Goal: Information Seeking & Learning: Learn about a topic

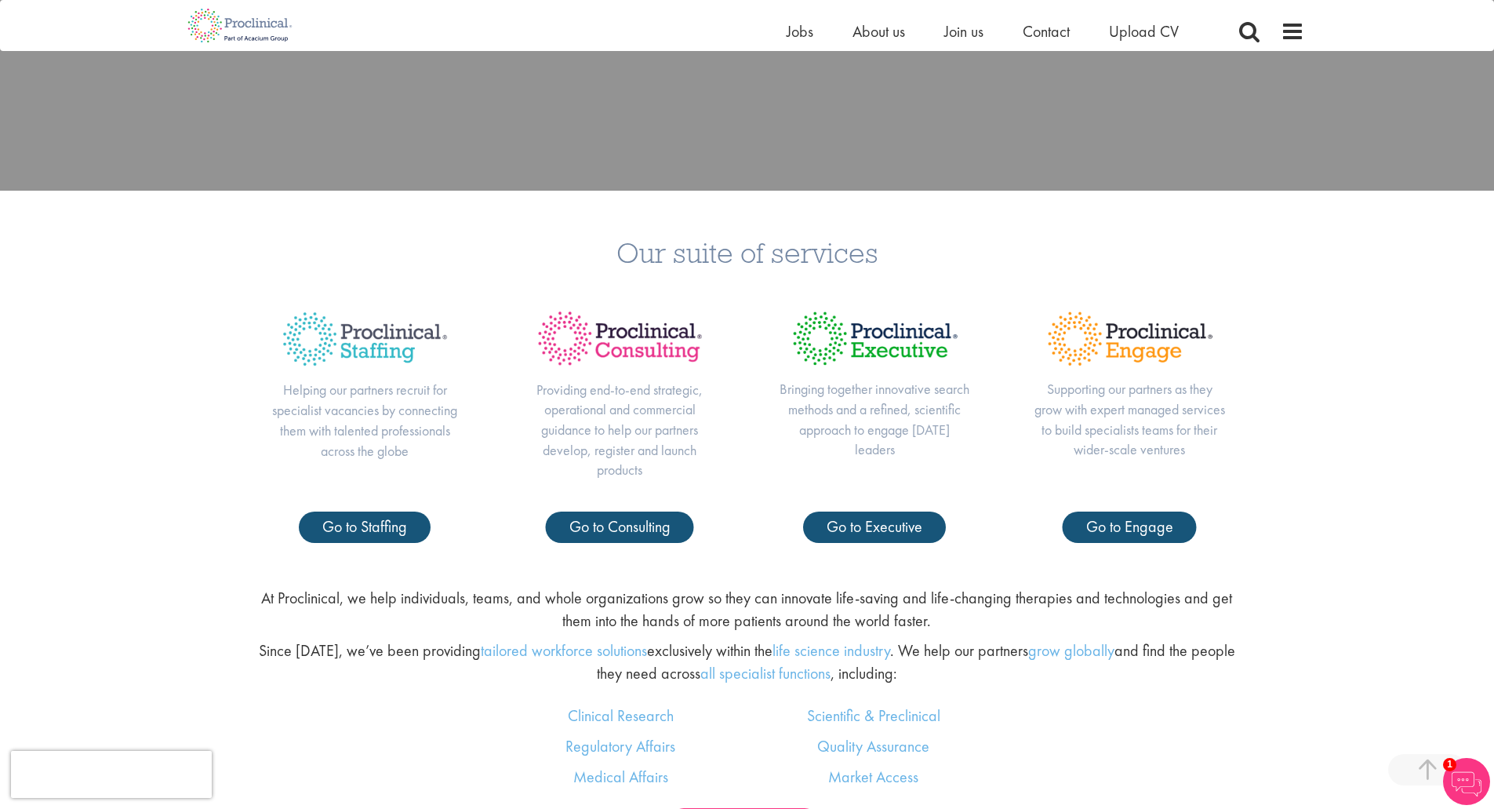
scroll to position [706, 0]
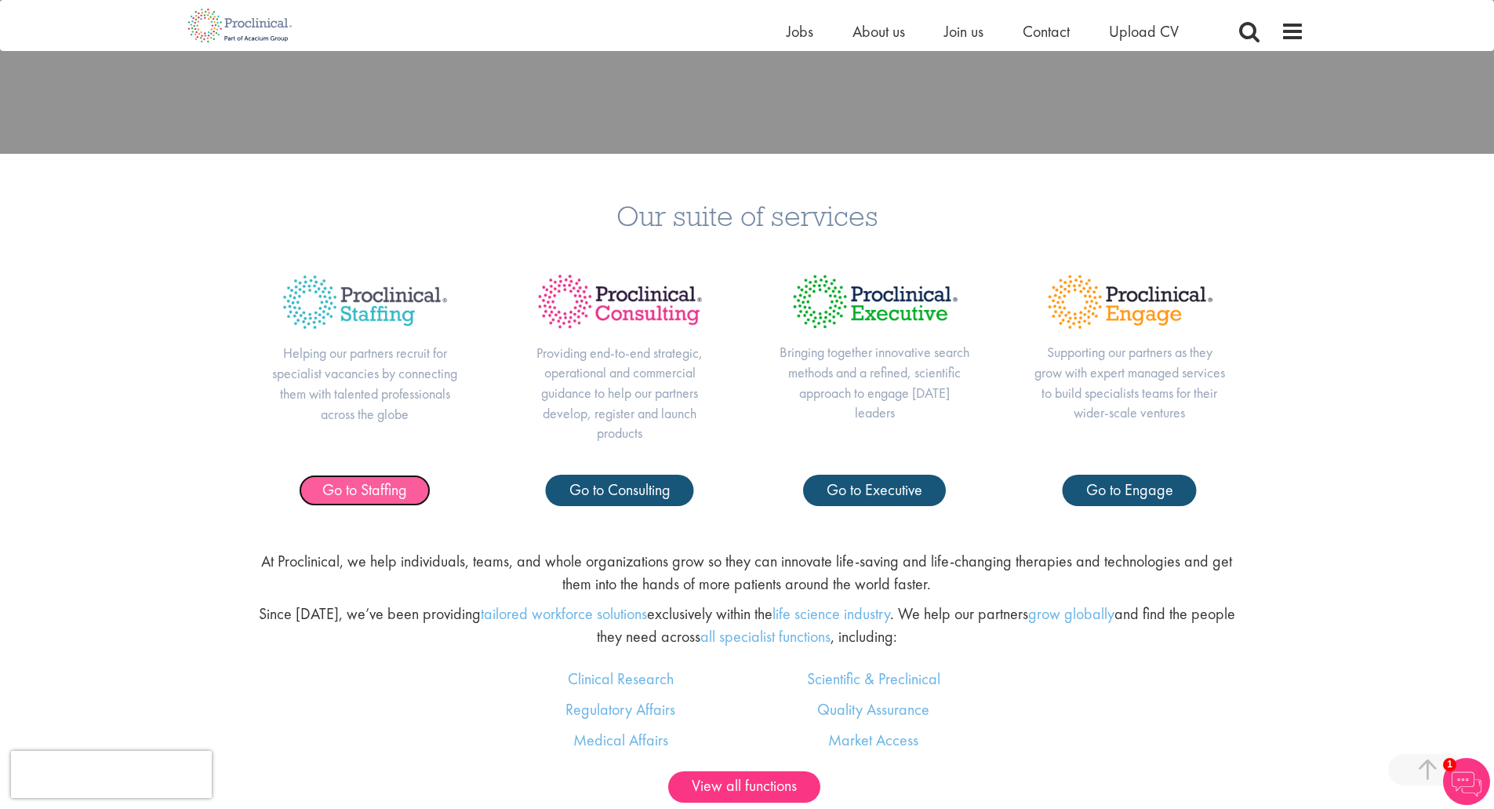
click at [344, 492] on span "Go to Staffing" at bounding box center [364, 489] width 85 height 20
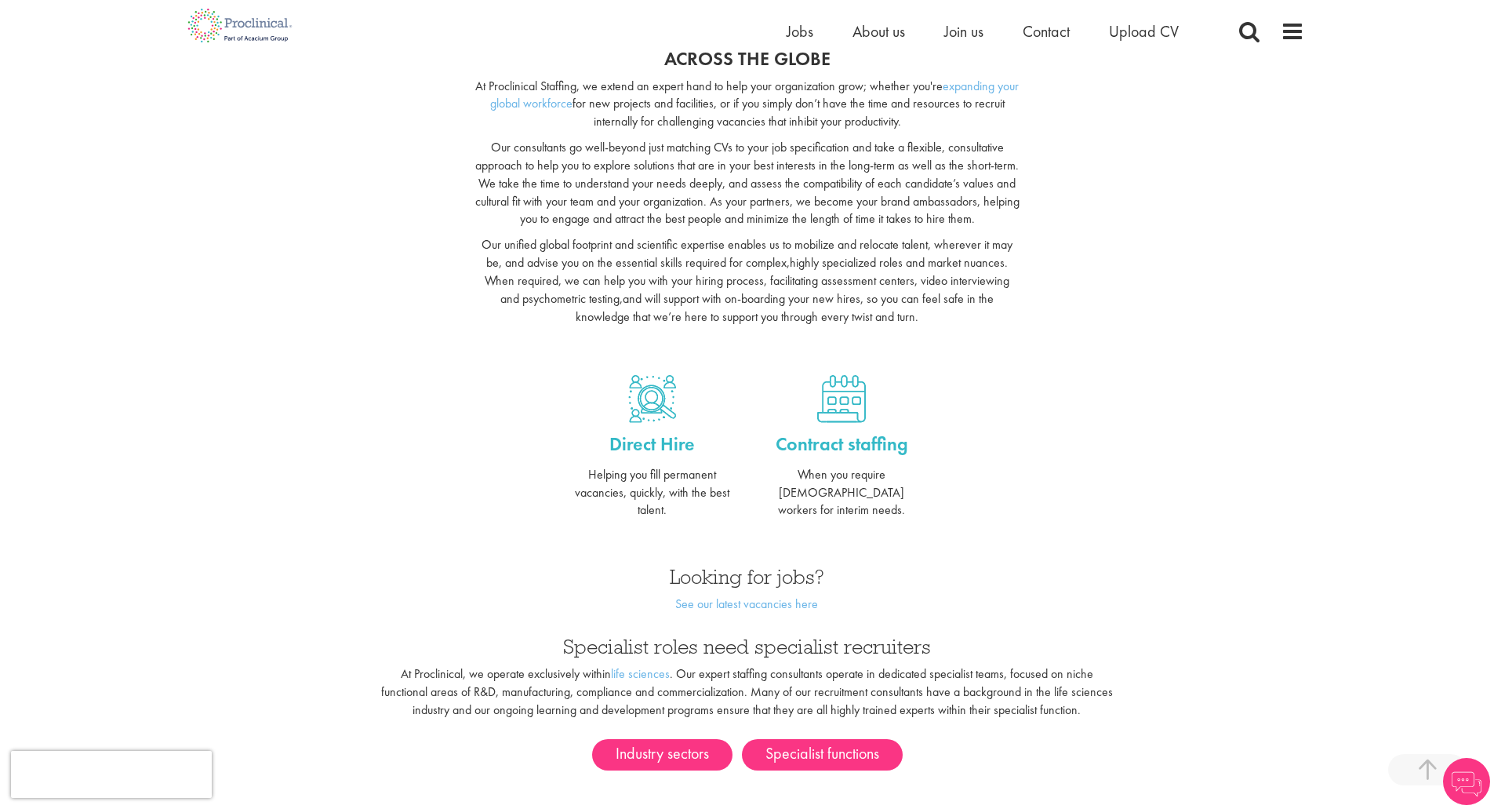
scroll to position [392, 0]
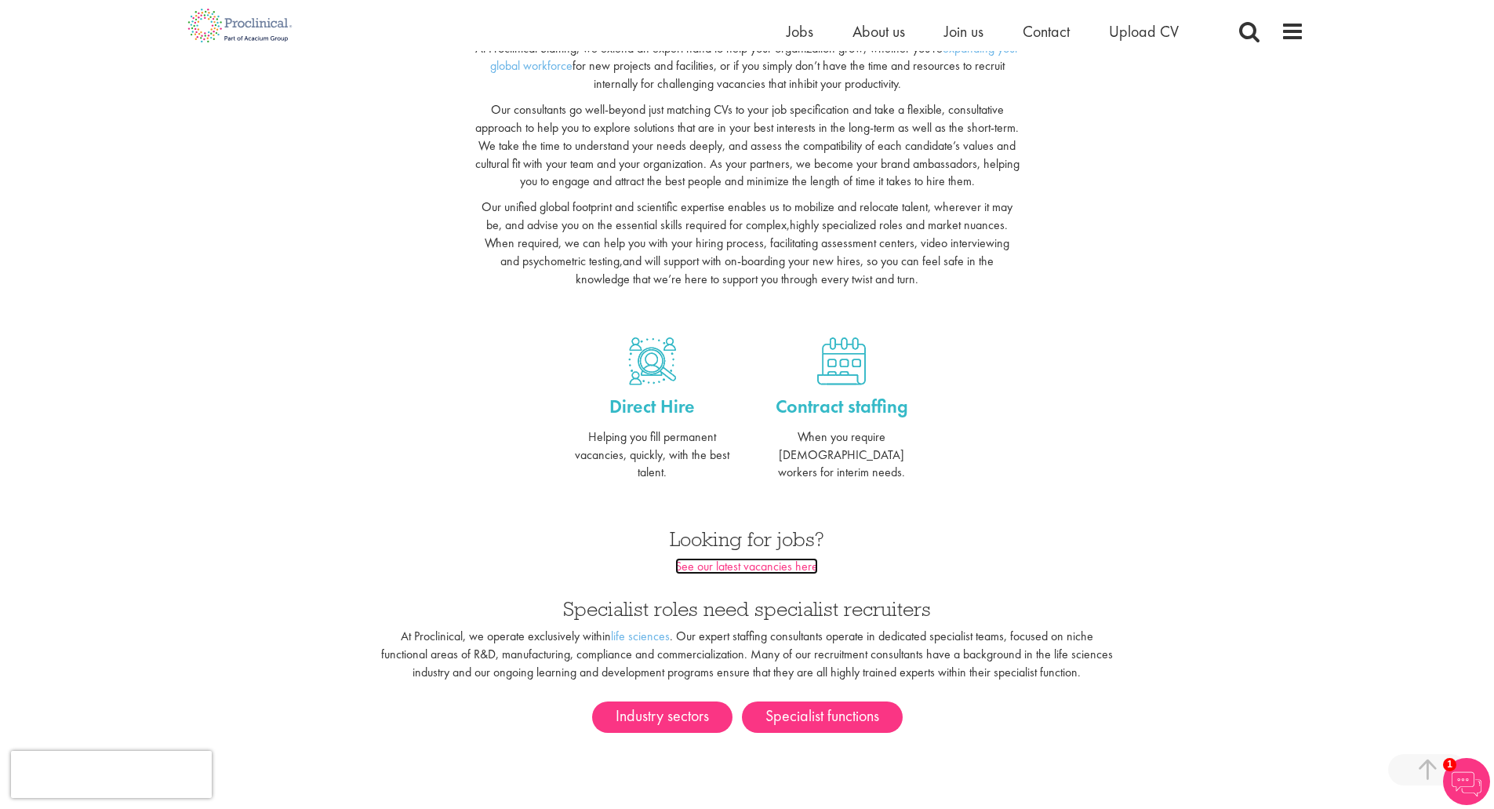
click at [748, 558] on link "See our latest vacancies here" at bounding box center [746, 566] width 143 height 16
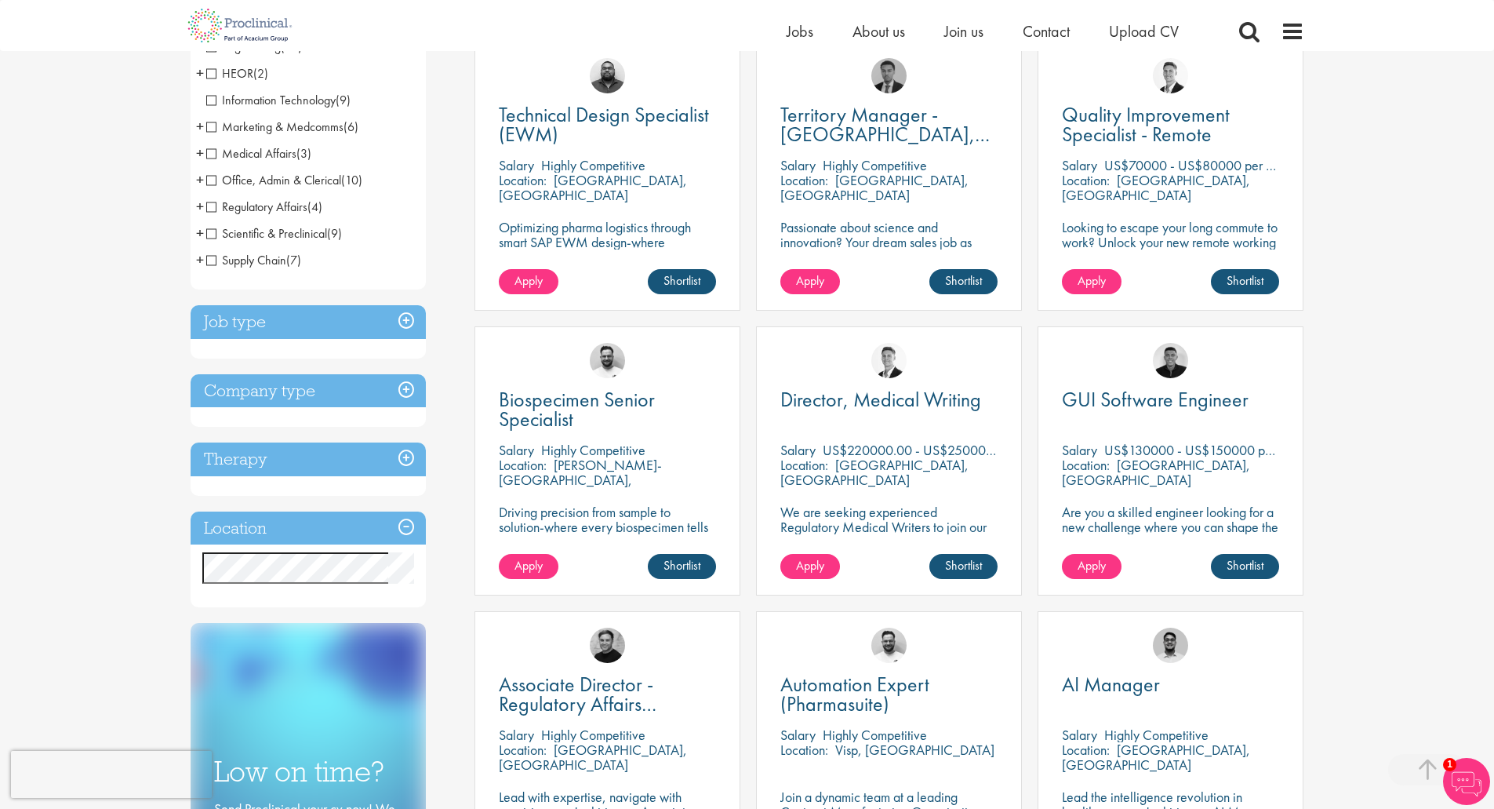
scroll to position [314, 0]
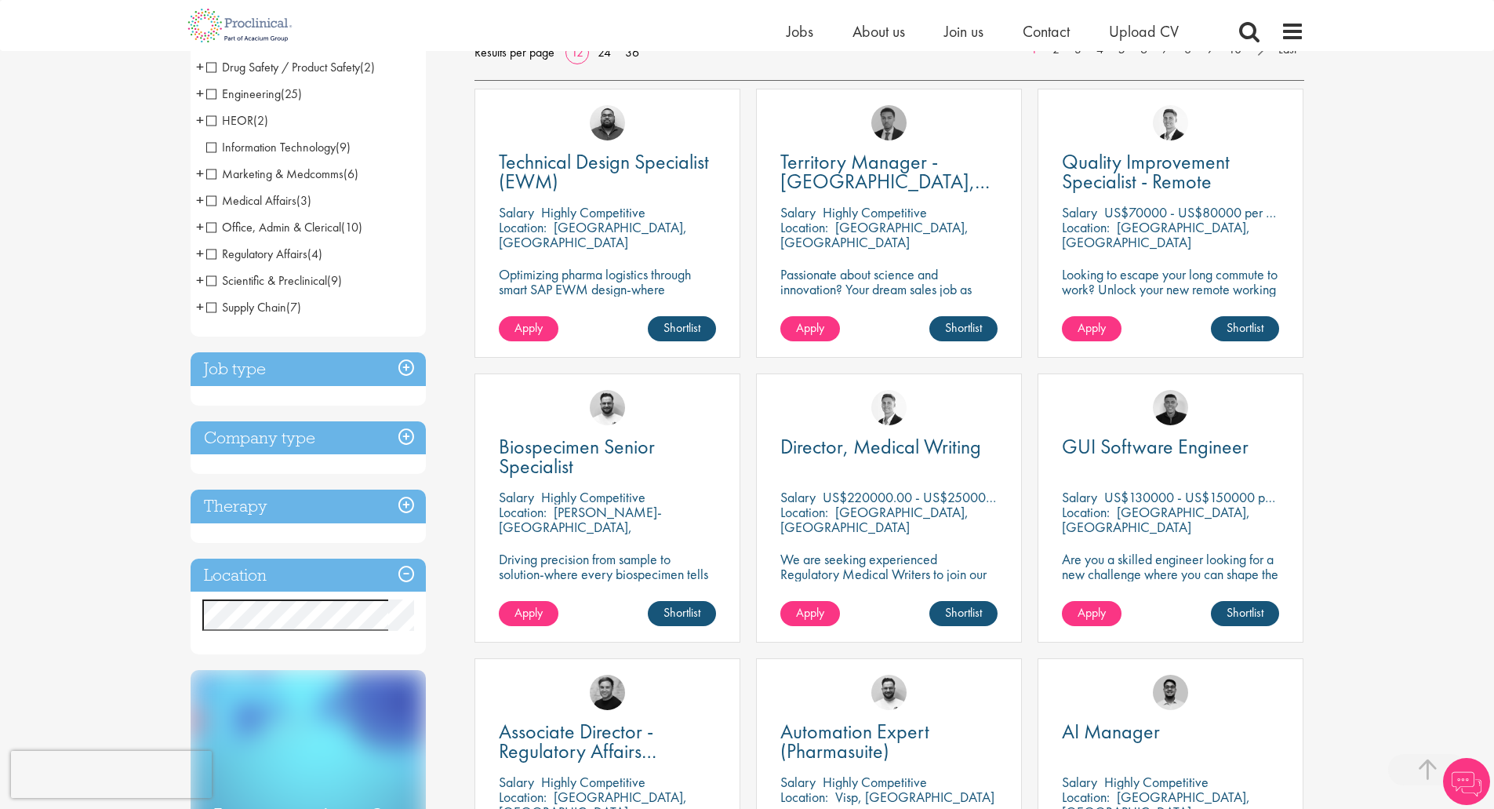
scroll to position [314, 0]
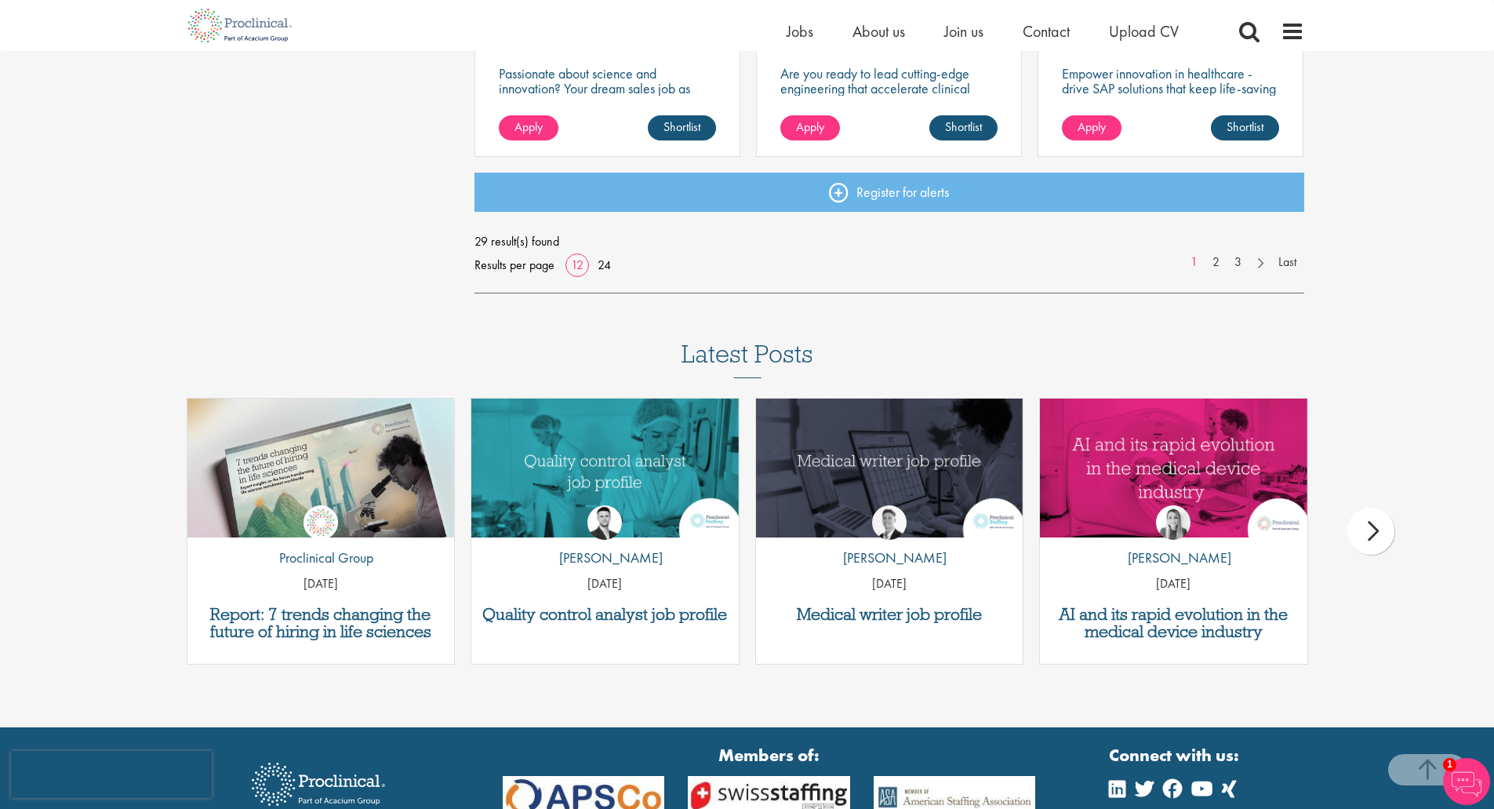
scroll to position [1301, 0]
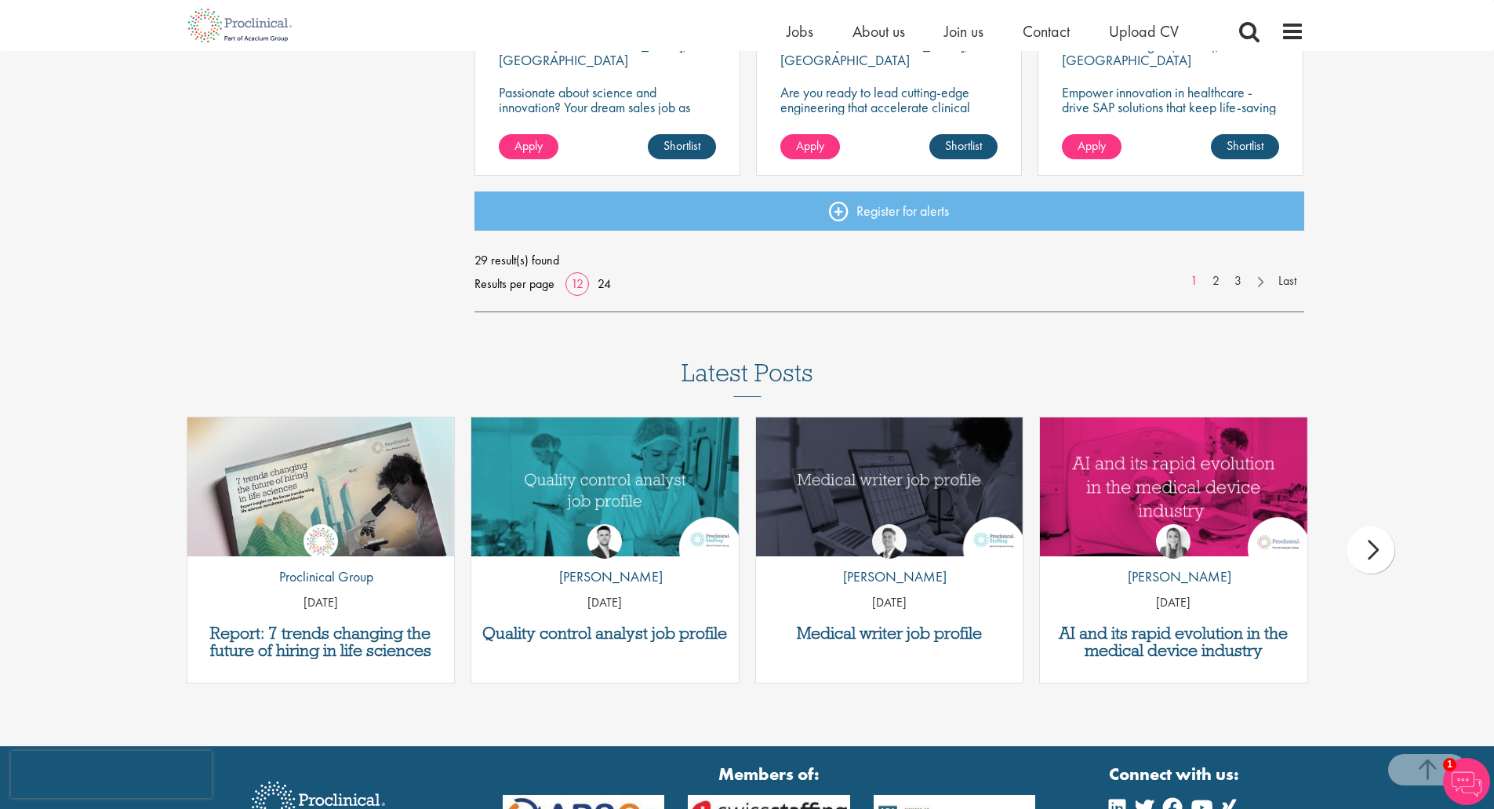
click at [1367, 546] on div "next" at bounding box center [1371, 549] width 47 height 47
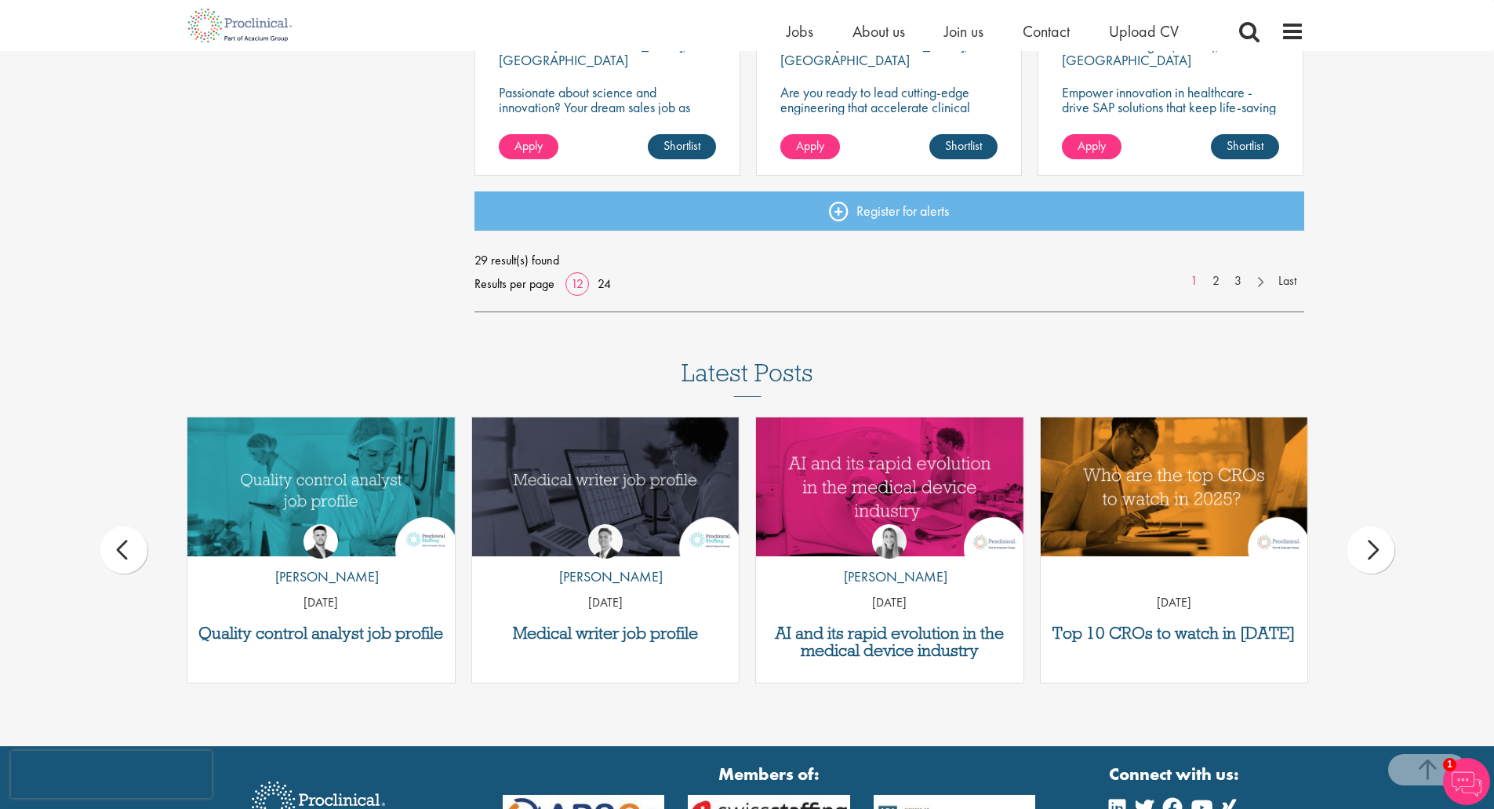
click at [121, 552] on div "prev" at bounding box center [123, 549] width 47 height 47
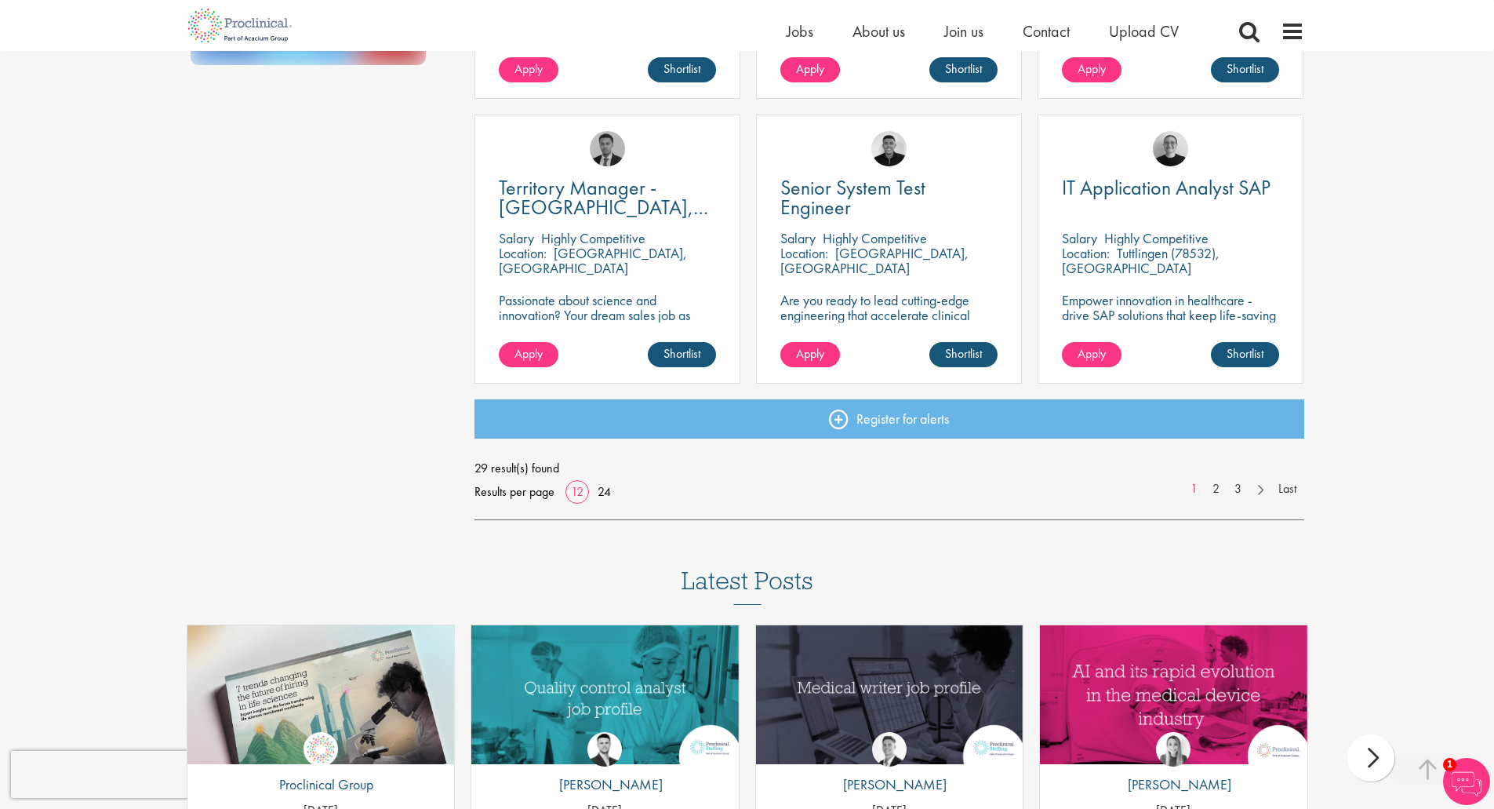
scroll to position [1066, 0]
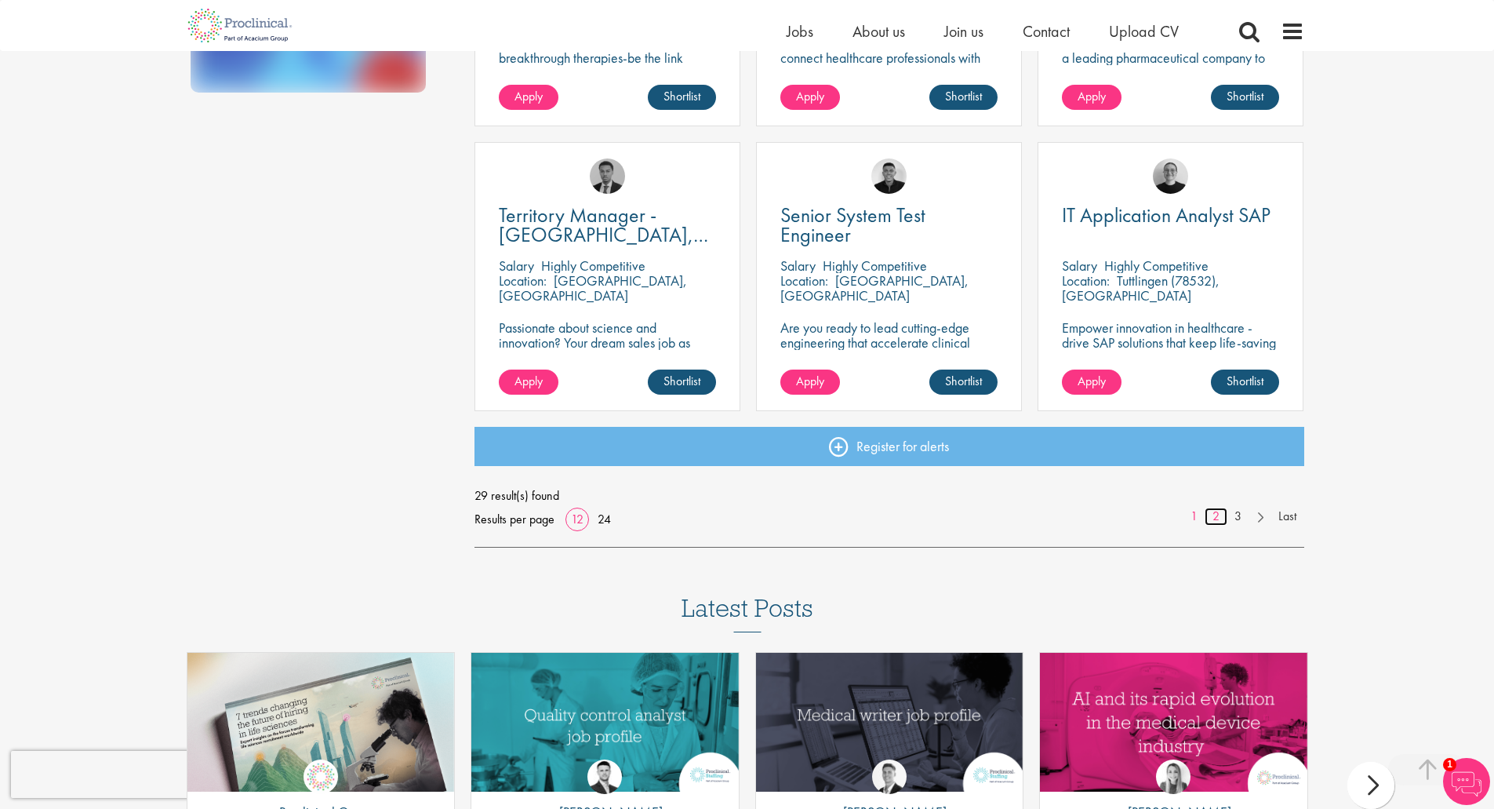
click at [1216, 512] on link "2" at bounding box center [1216, 517] width 23 height 18
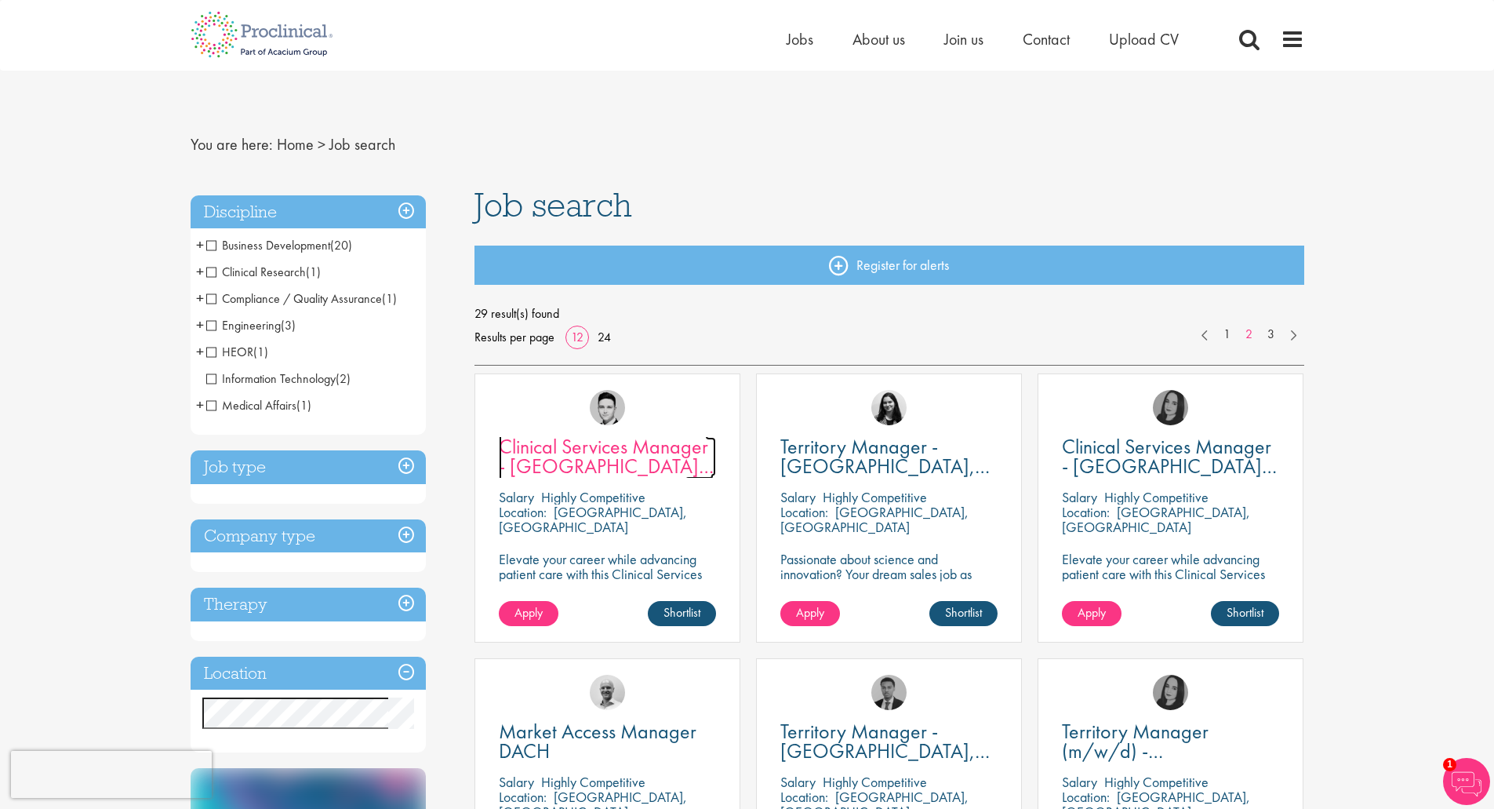
click at [598, 455] on span "Clinical Services Manager - [GEOGRAPHIC_DATA], [GEOGRAPHIC_DATA]" at bounding box center [606, 466] width 215 height 66
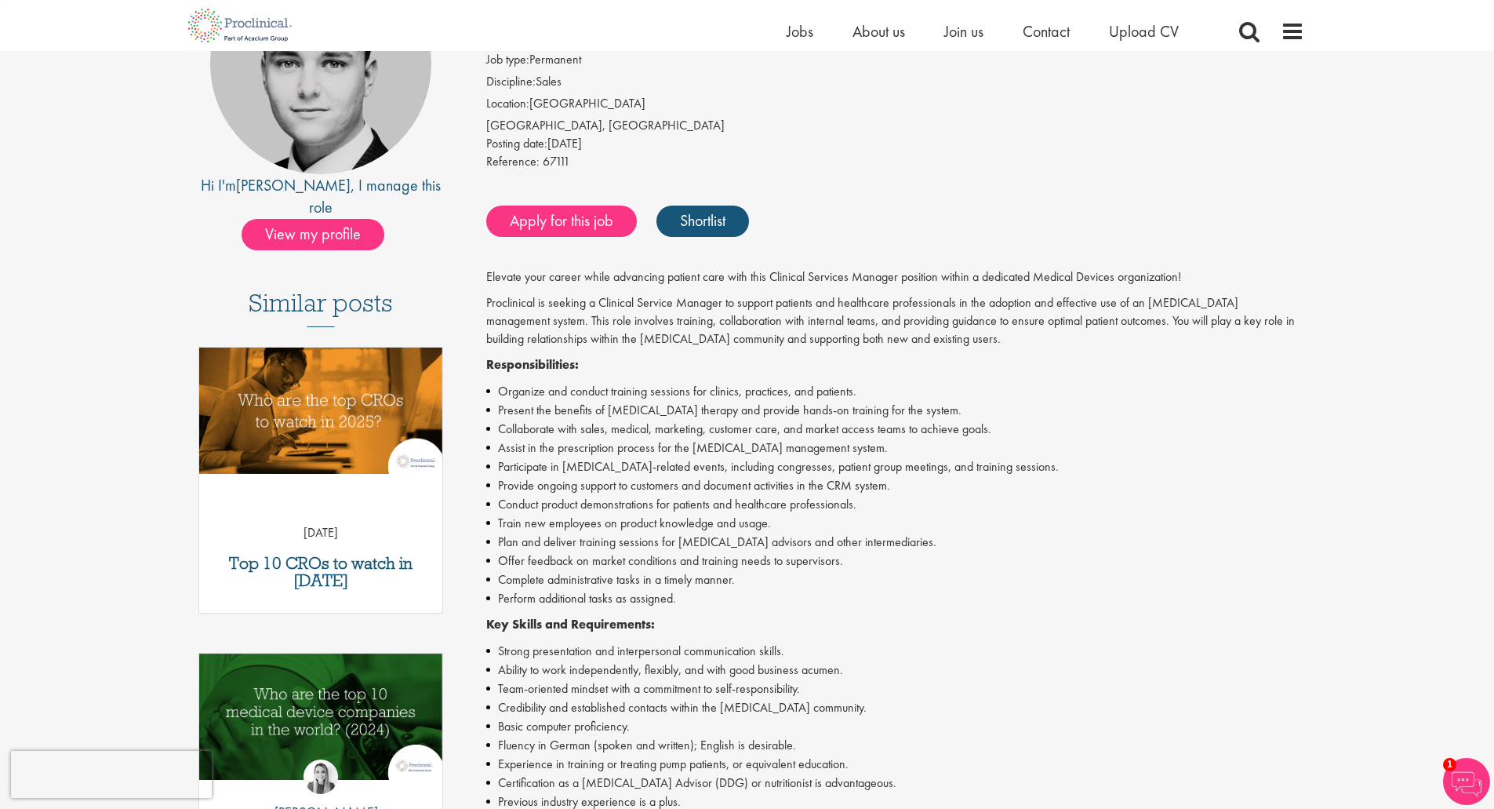
scroll to position [78, 0]
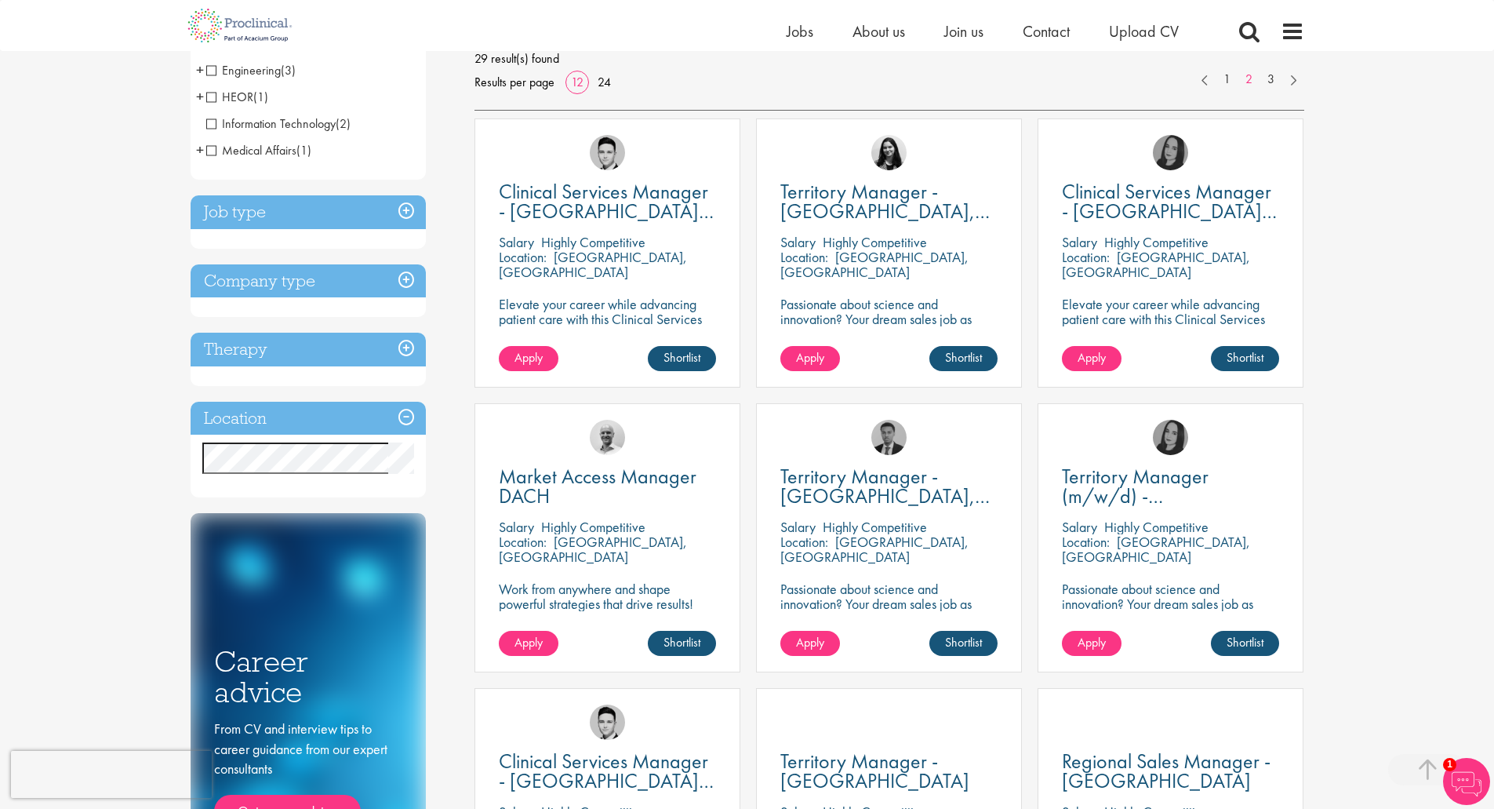
scroll to position [314, 0]
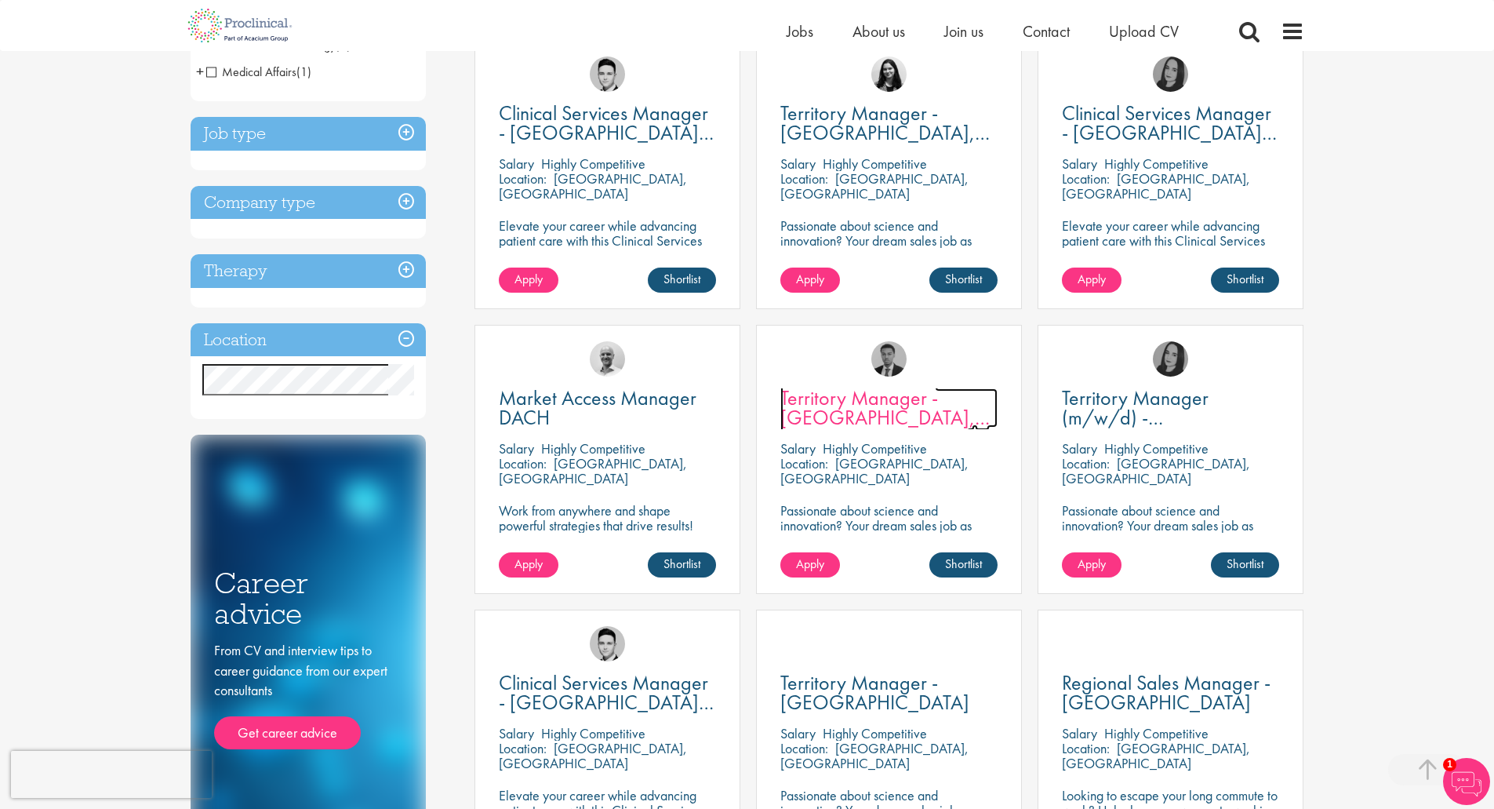
click at [882, 417] on span "Territory Manager - [GEOGRAPHIC_DATA], [GEOGRAPHIC_DATA]" at bounding box center [885, 417] width 209 height 66
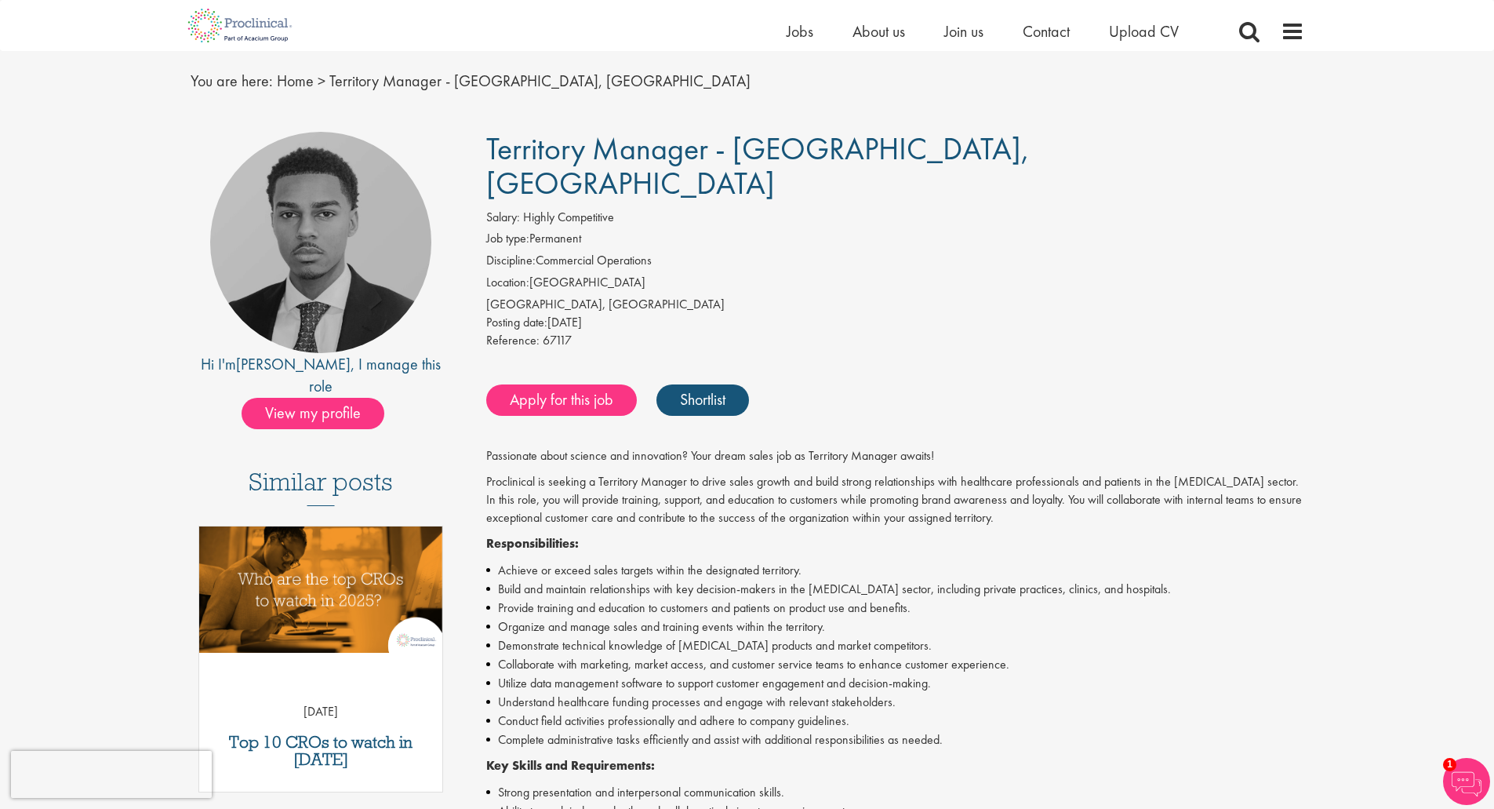
scroll to position [78, 0]
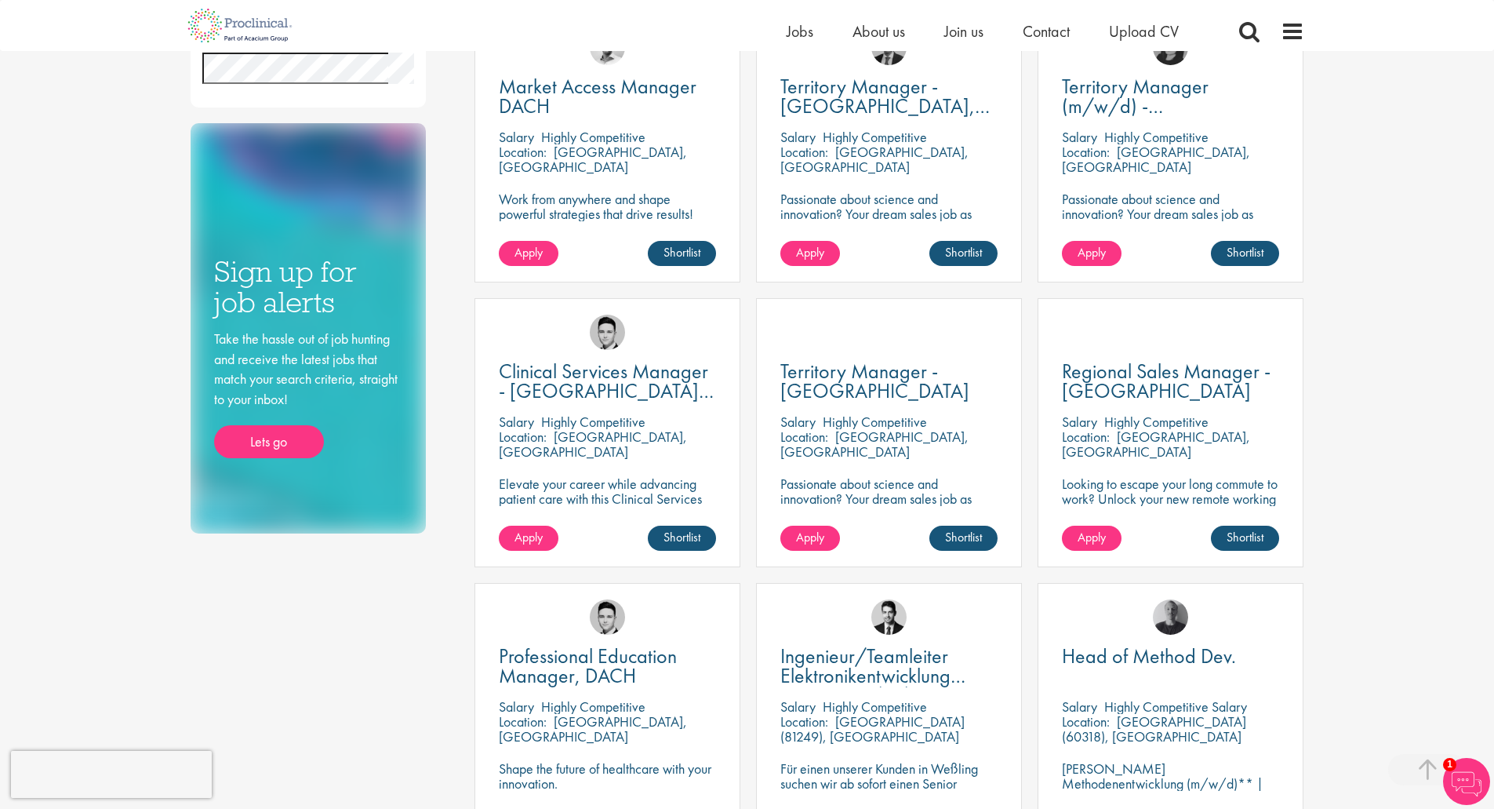
scroll to position [628, 0]
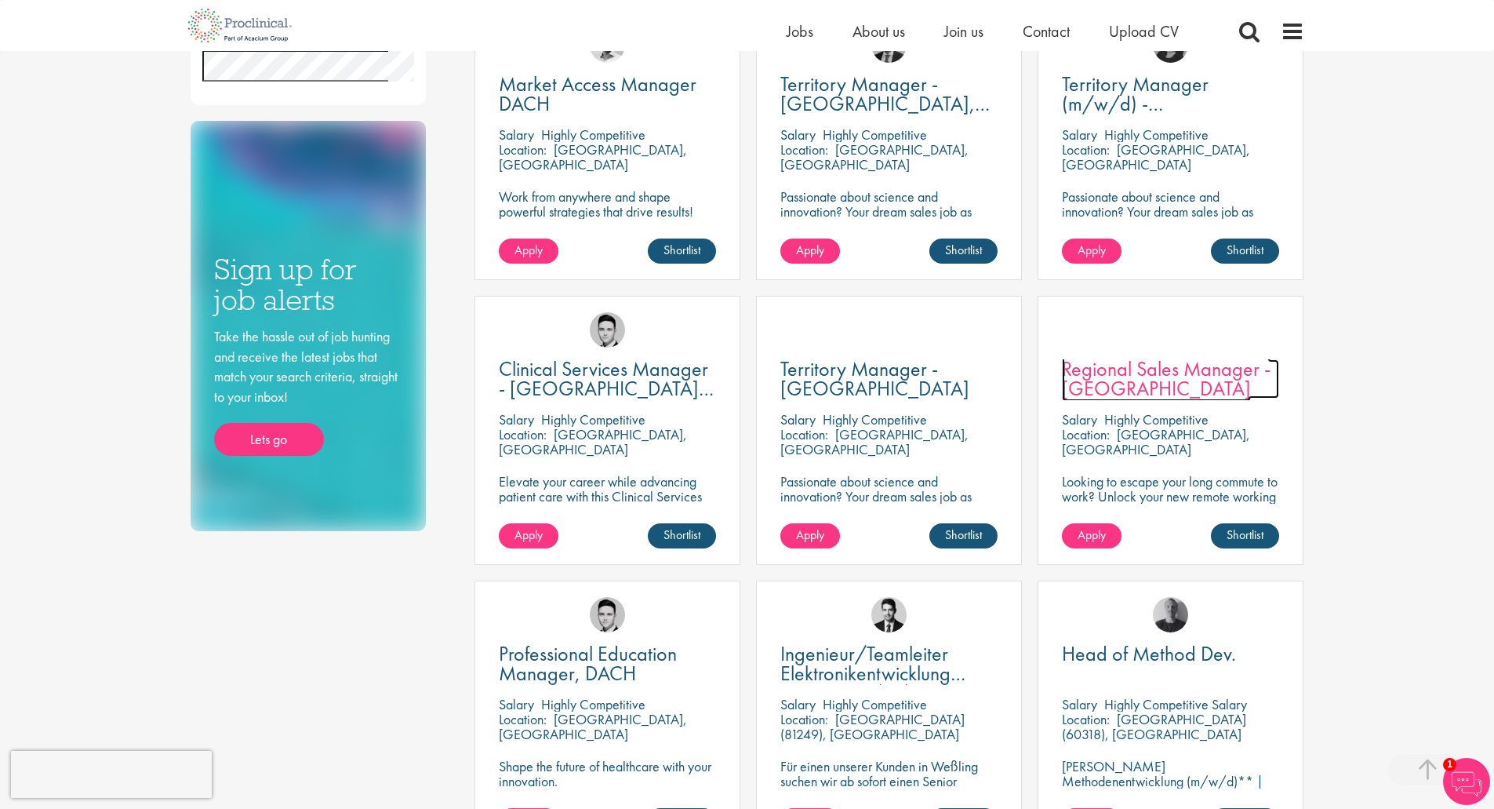
click at [1141, 389] on span "Regional Sales Manager - [GEOGRAPHIC_DATA]" at bounding box center [1166, 378] width 209 height 46
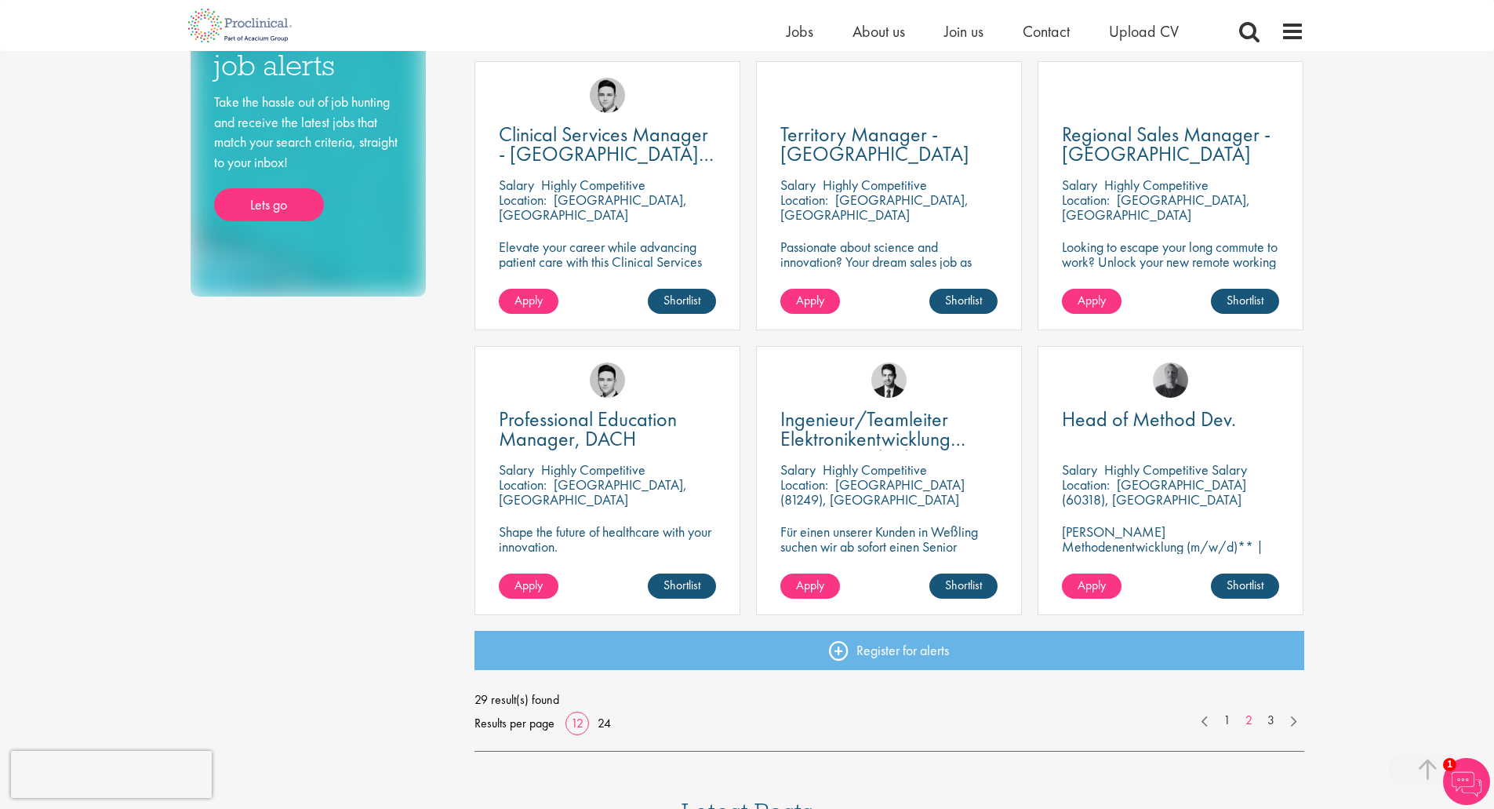
scroll to position [863, 0]
click at [582, 417] on span "Professional Education Manager, DACH" at bounding box center [588, 428] width 178 height 46
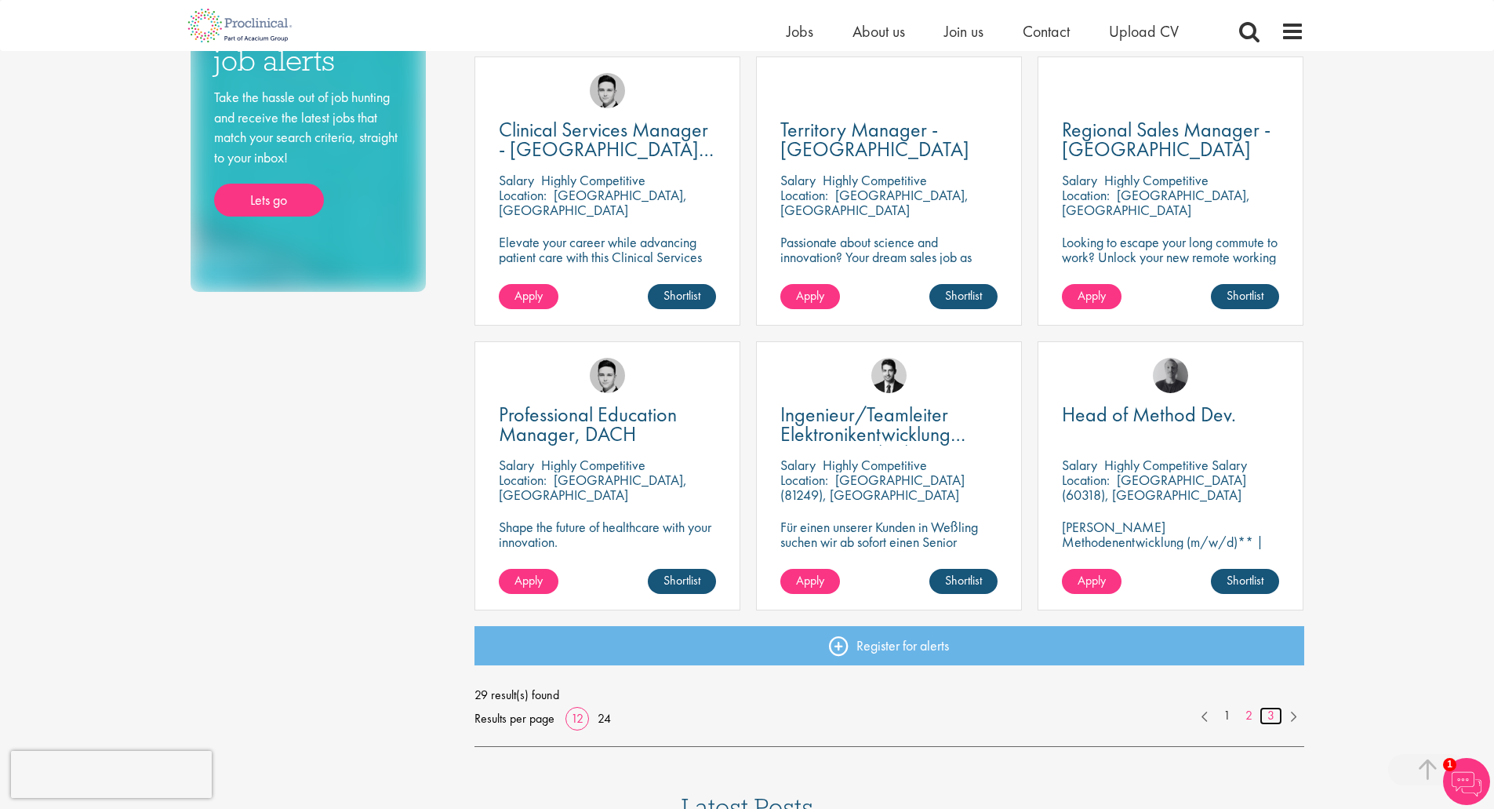
click at [1275, 712] on link "3" at bounding box center [1271, 716] width 23 height 18
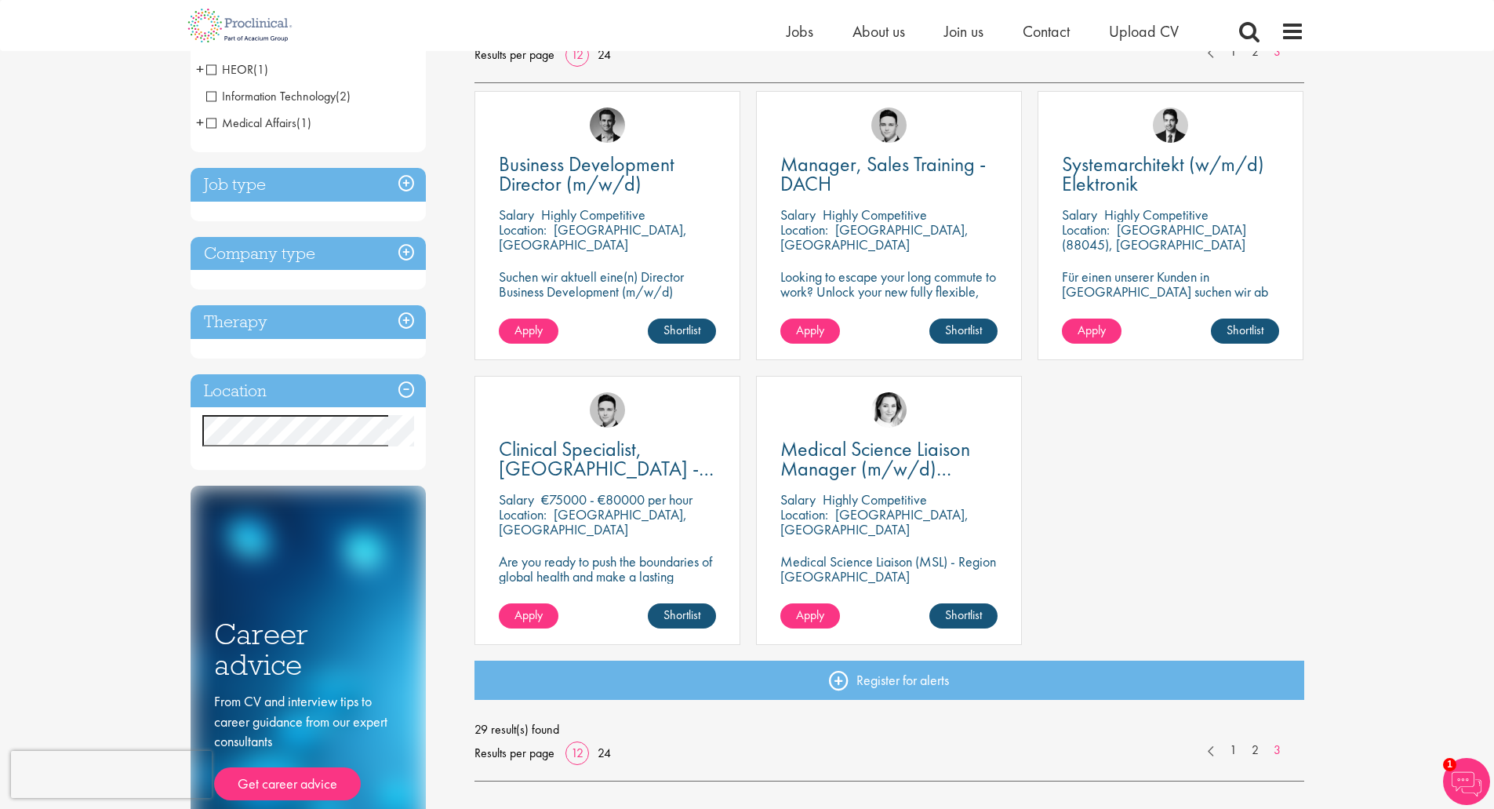
scroll to position [235, 0]
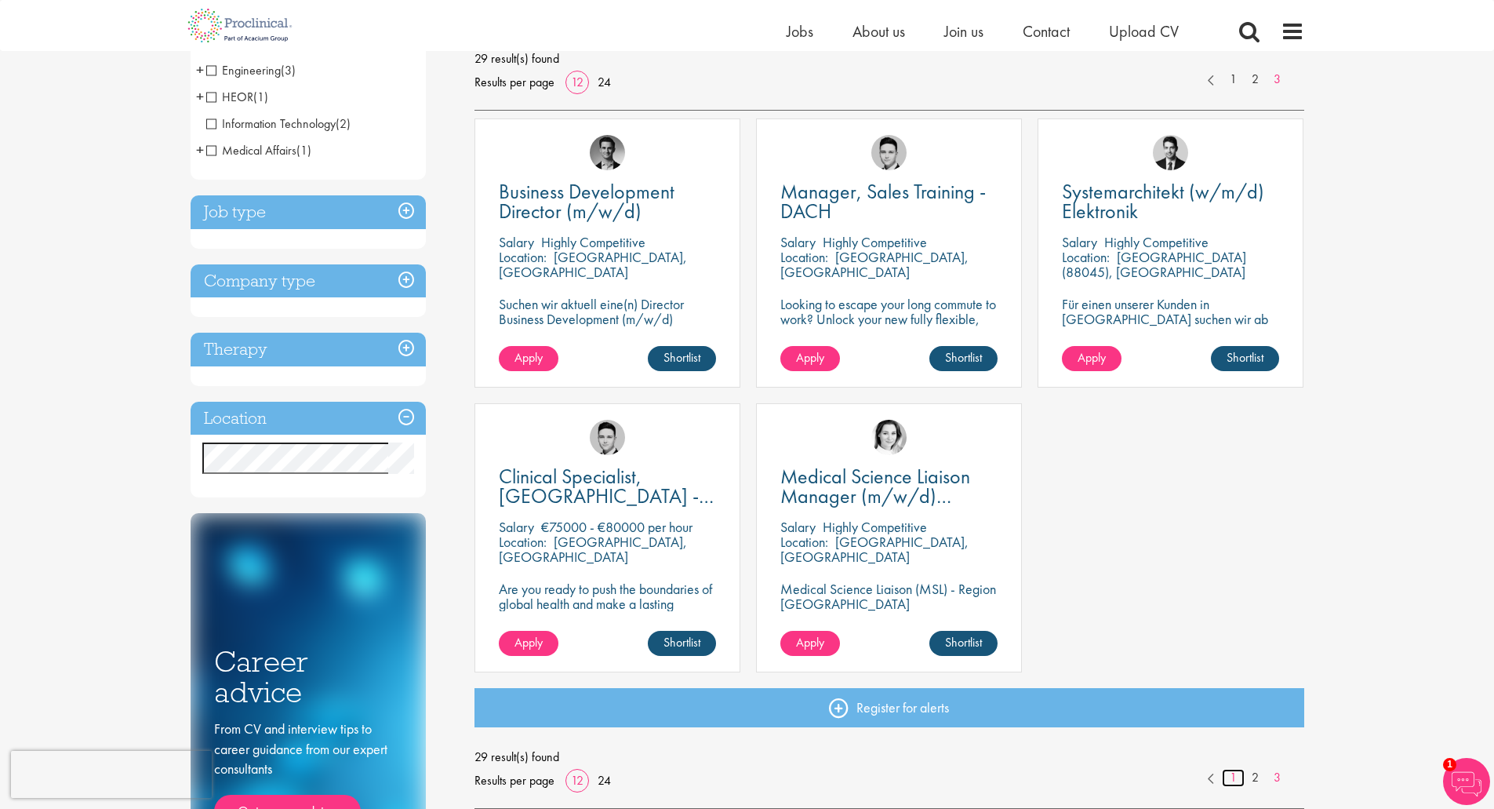
click at [1228, 777] on link "1" at bounding box center [1233, 778] width 23 height 18
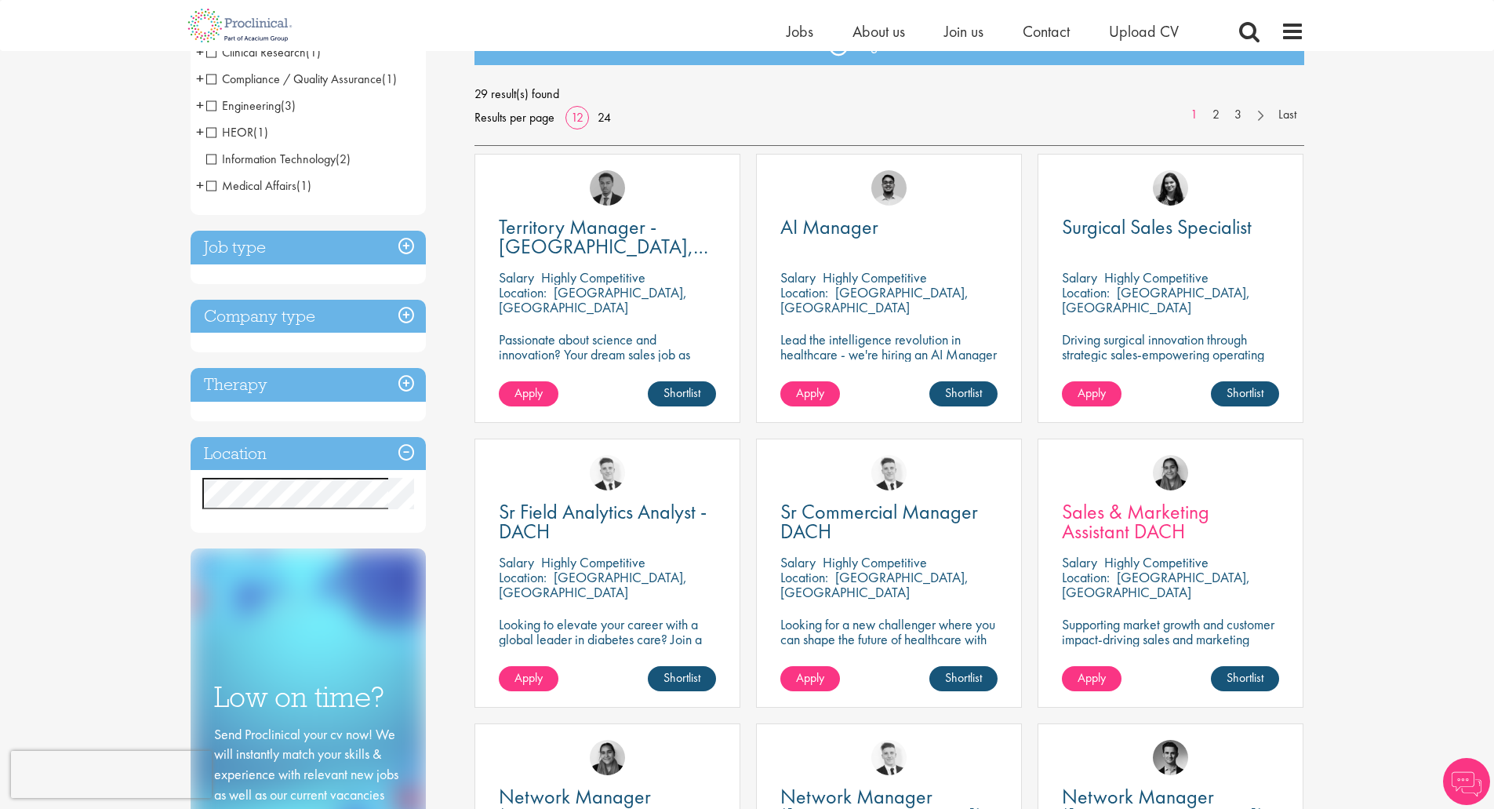
scroll to position [235, 0]
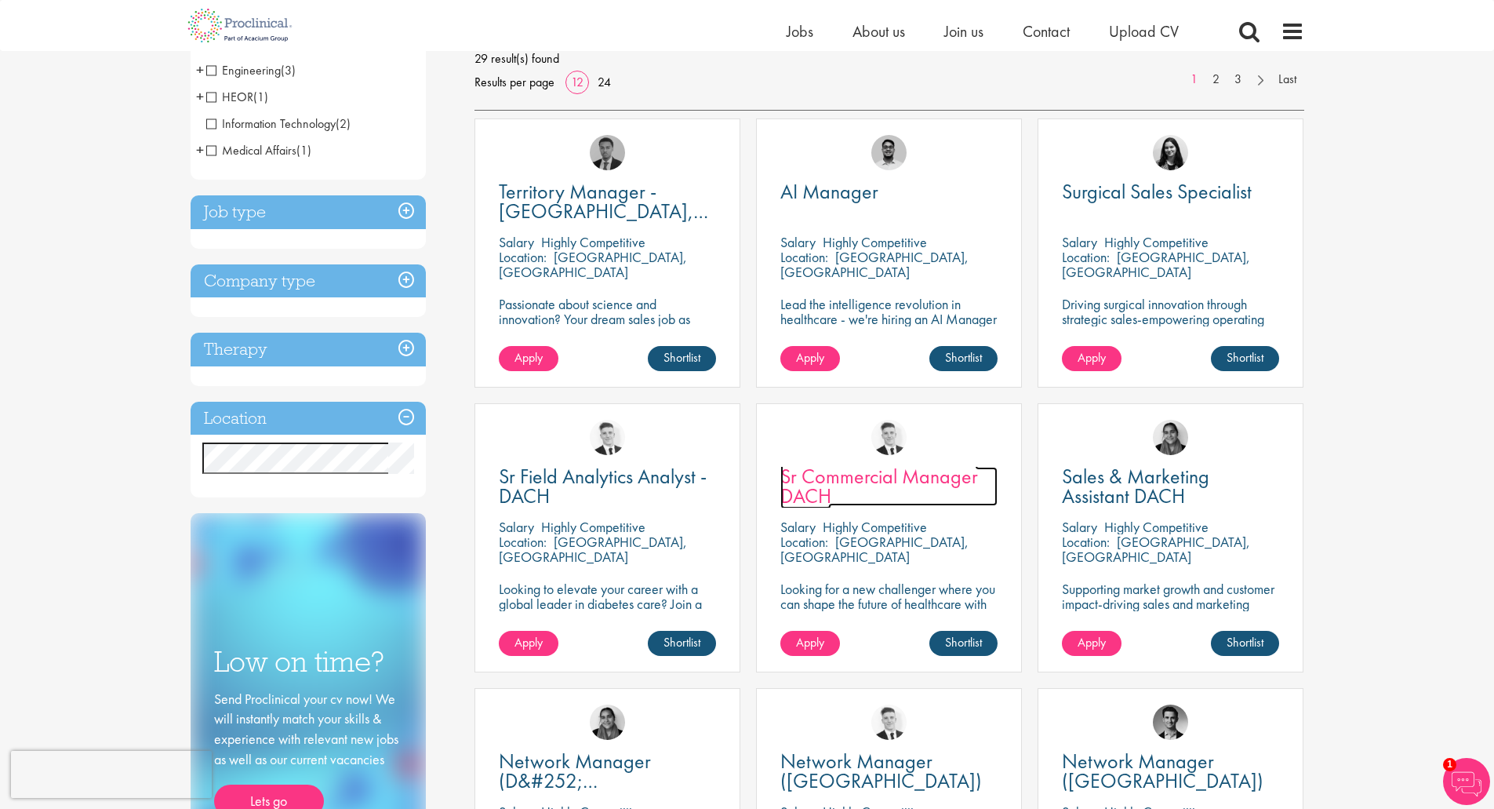
click at [849, 471] on span "Sr Commercial Manager DACH" at bounding box center [880, 486] width 198 height 46
